Goal: Complete application form

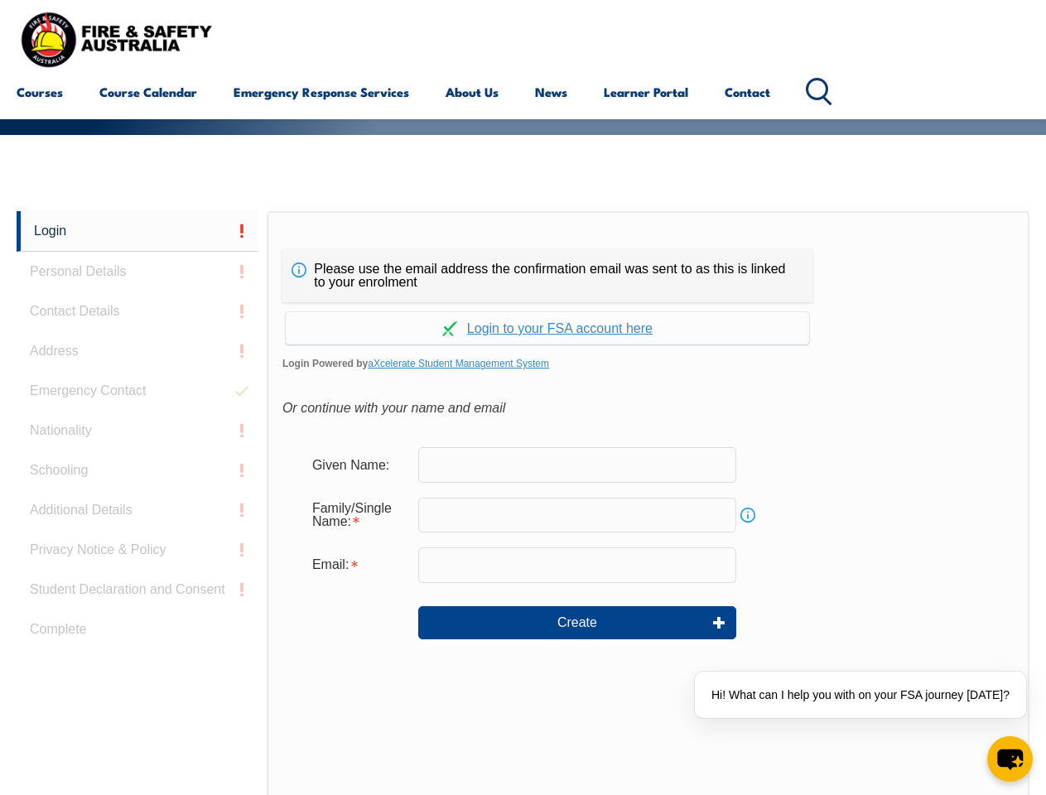
click at [522, 253] on div "Please use the email address the confirmation email was sent to as this is link…" at bounding box center [547, 275] width 530 height 53
click at [522, 503] on input "text" at bounding box center [577, 515] width 318 height 35
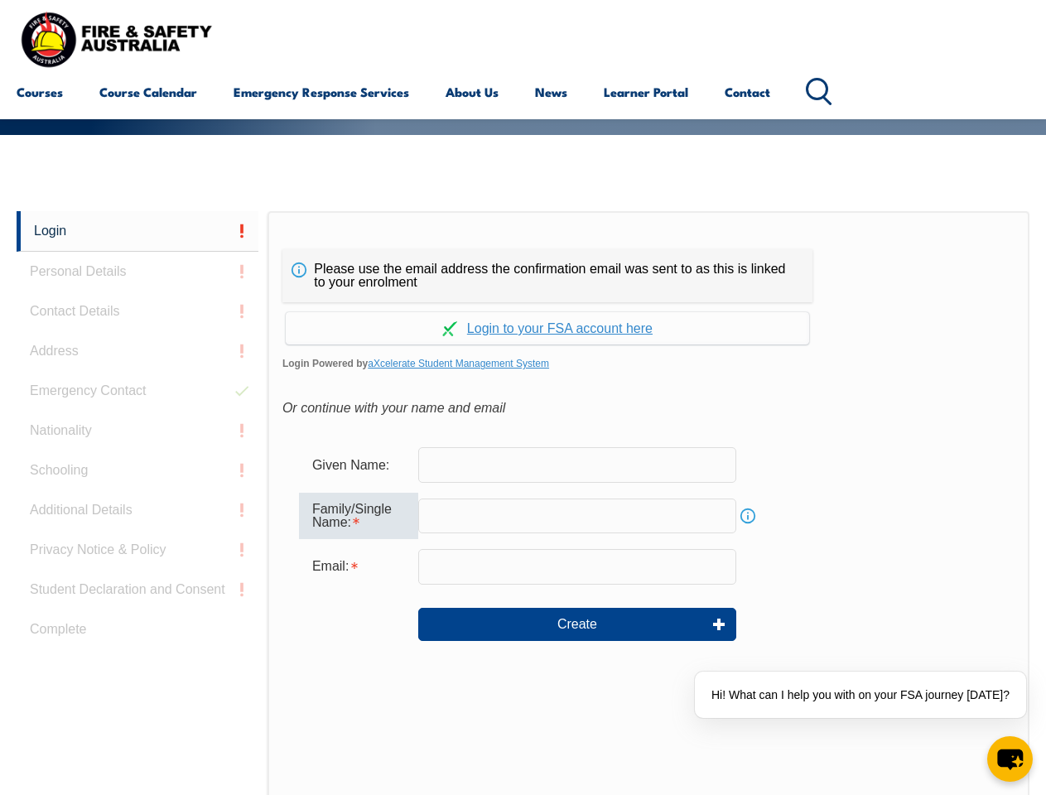
click at [137, 231] on link "Login" at bounding box center [138, 231] width 242 height 41
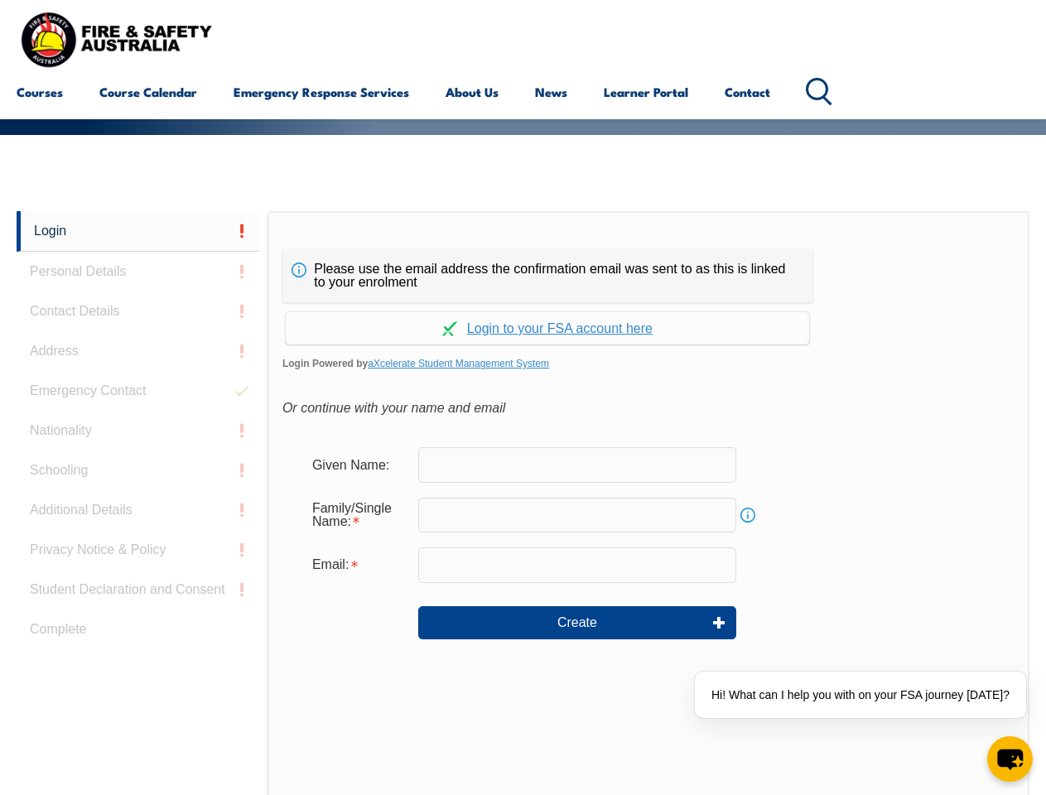
click at [137, 272] on div "Login Personal Details Contact Details Address Emergency Contact Nationality Sc…" at bounding box center [142, 624] width 251 height 827
click at [137, 311] on div "Login Personal Details Contact Details Address Emergency Contact Nationality Sc…" at bounding box center [142, 624] width 251 height 827
click at [137, 351] on div "Login Personal Details Contact Details Address Emergency Contact Nationality Sc…" at bounding box center [142, 624] width 251 height 827
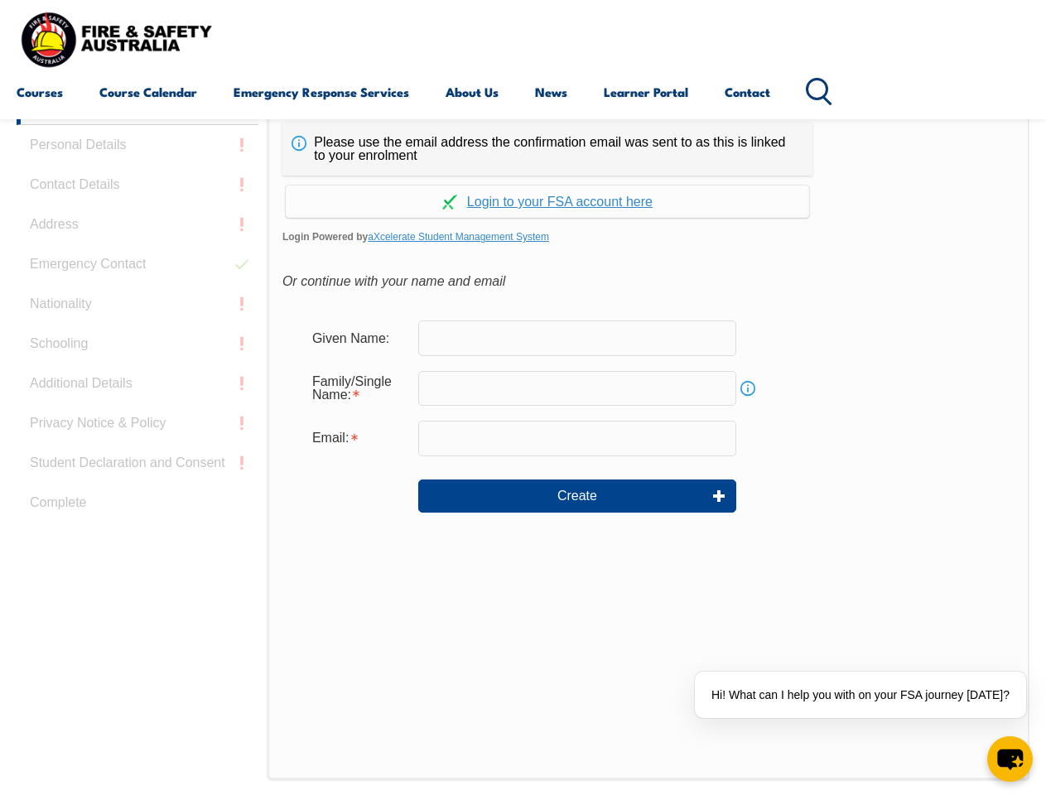
click at [137, 391] on div "Login Personal Details Contact Details Address Emergency Contact Nationality Sc…" at bounding box center [142, 497] width 251 height 827
click at [137, 431] on div "Login Personal Details Contact Details Address Emergency Contact Nationality Sc…" at bounding box center [142, 497] width 251 height 827
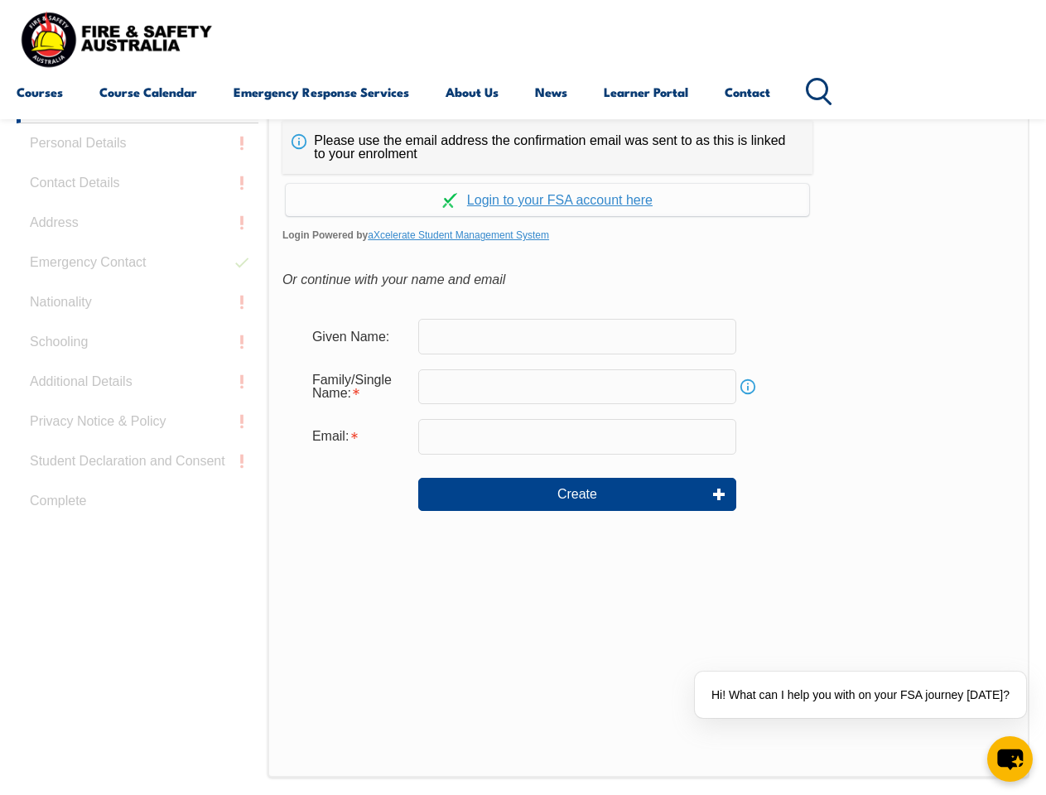
click at [137, 470] on div "Login Personal Details Contact Details Address Emergency Contact Nationality Sc…" at bounding box center [142, 496] width 251 height 827
click at [137, 510] on div "Login Personal Details Contact Details Address Emergency Contact Nationality Sc…" at bounding box center [142, 496] width 251 height 827
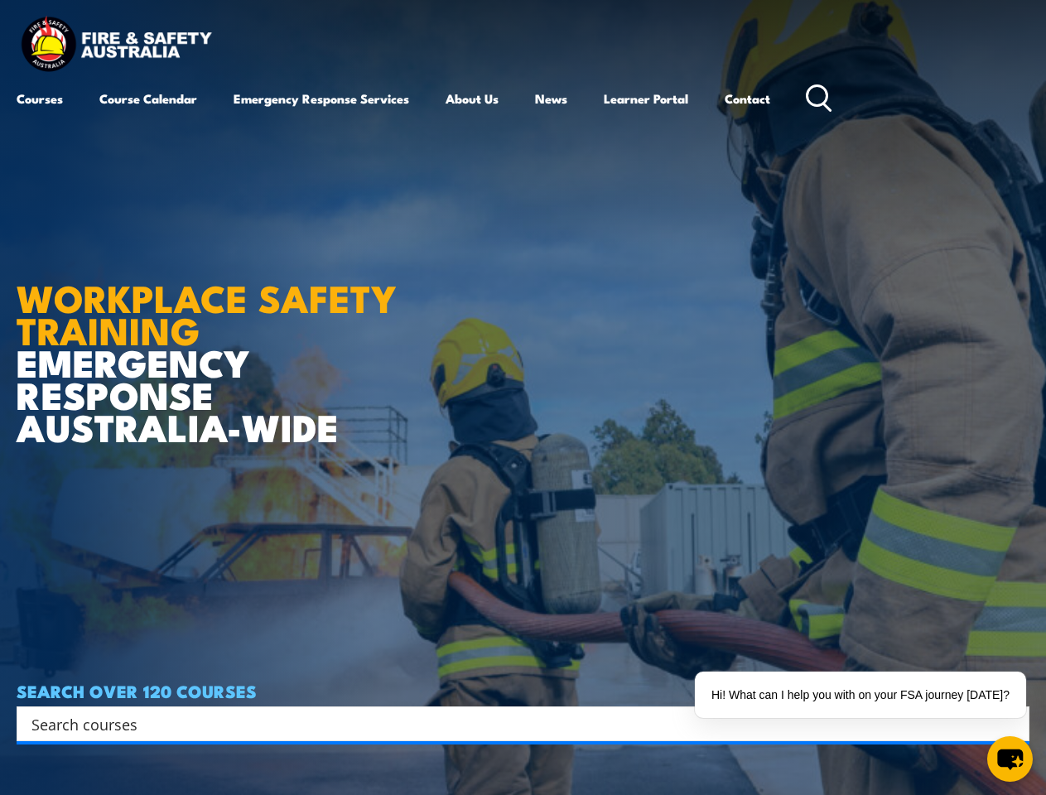
click at [522, 397] on article "WORKPLACE SAFETY TRAINING EMERGENCY RESPONSE [GEOGRAPHIC_DATA]-WIDE SEARCH OVER…" at bounding box center [523, 397] width 1013 height 795
click at [512, 724] on input "Search input" at bounding box center [511, 723] width 961 height 25
click at [864, 695] on div "Hi! What can I help you with on your FSA journey [DATE]?" at bounding box center [860, 694] width 331 height 46
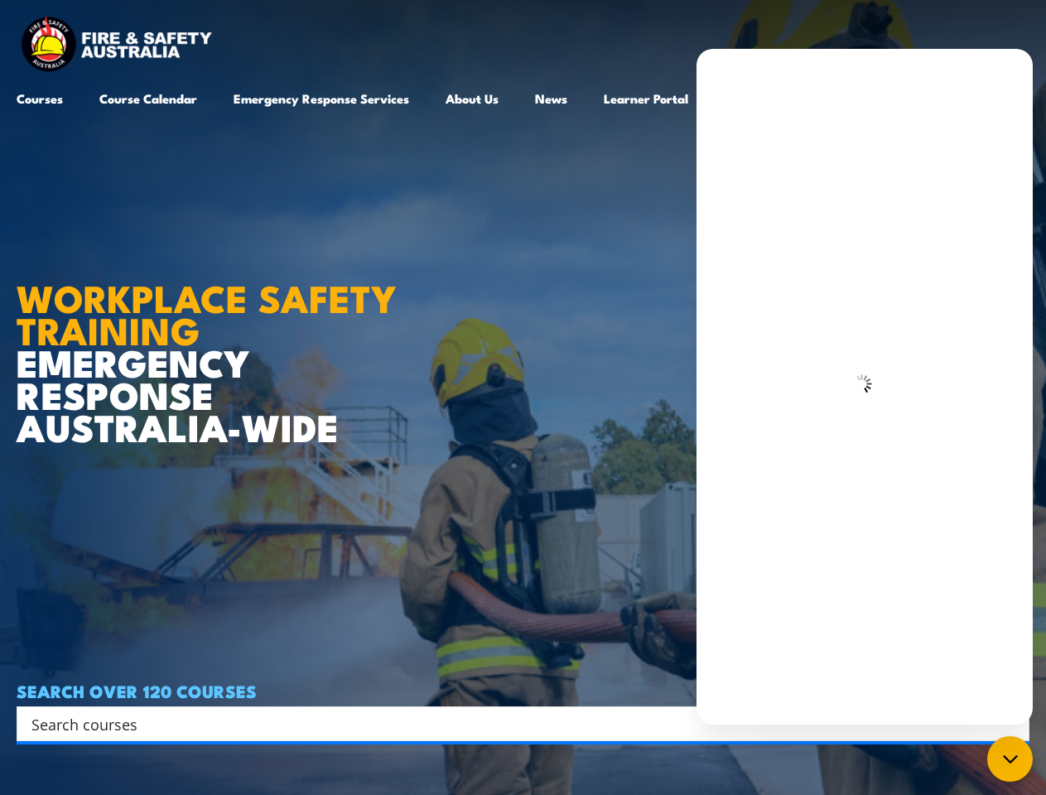
click at [1009, 758] on icon "chat-button" at bounding box center [1010, 759] width 20 height 20
